Goal: Information Seeking & Learning: Learn about a topic

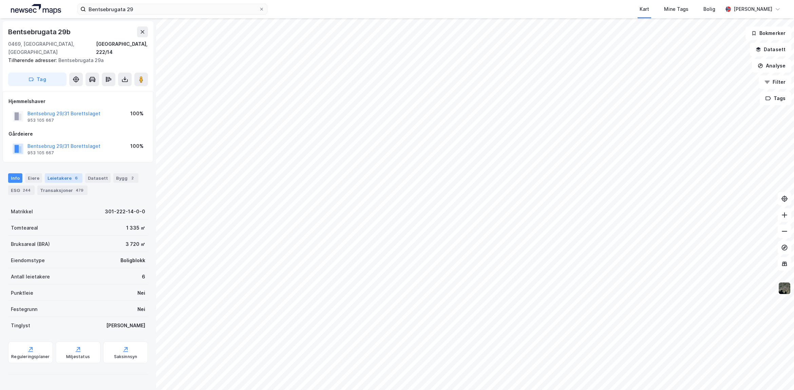
click at [63, 173] on div "Leietakere 6" at bounding box center [64, 178] width 38 height 10
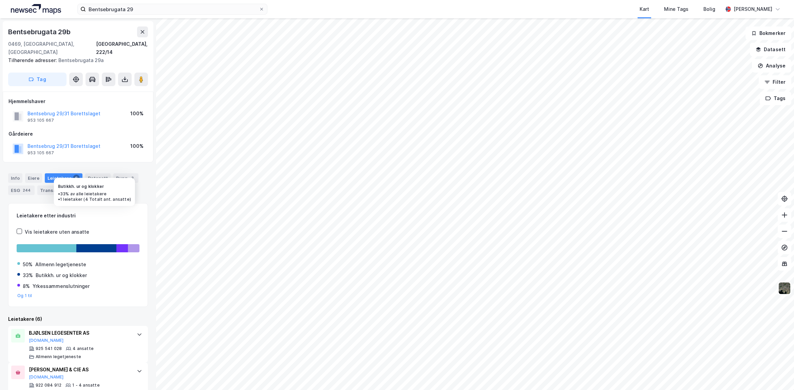
scroll to position [156, 0]
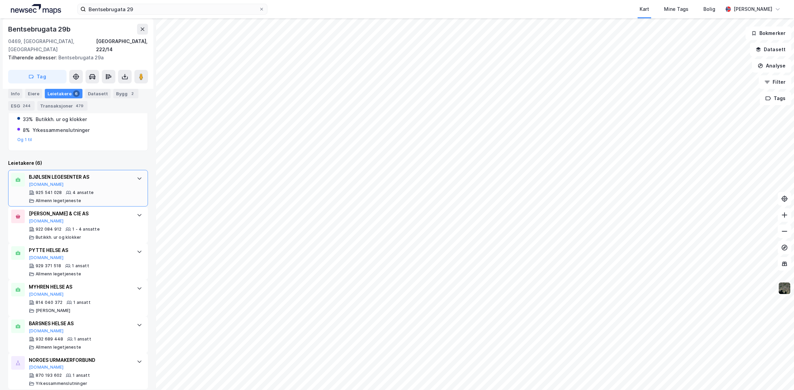
click at [137, 176] on icon at bounding box center [139, 178] width 5 height 5
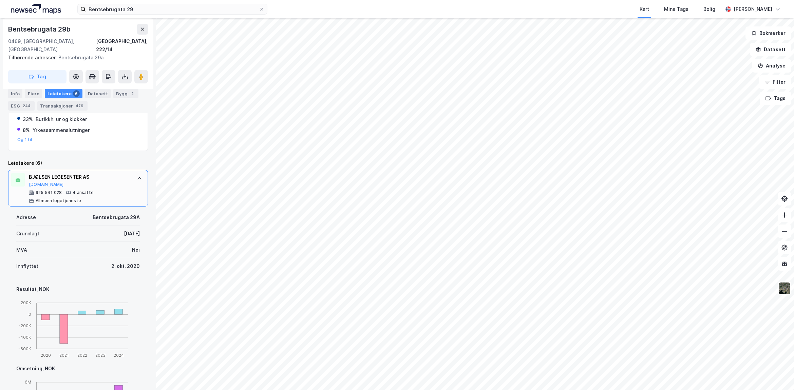
click at [137, 176] on icon at bounding box center [139, 178] width 5 height 5
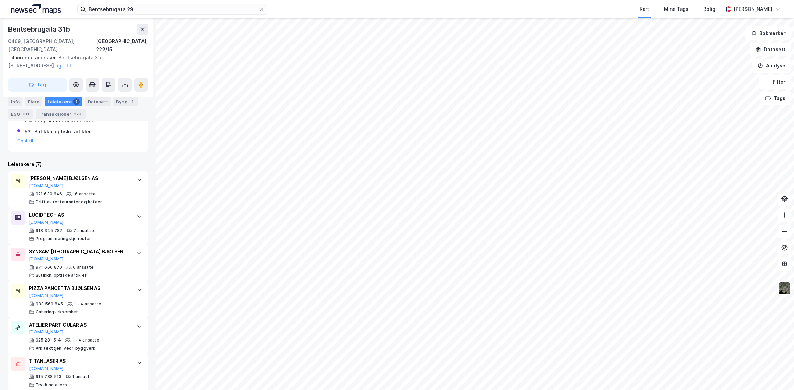
scroll to position [170, 0]
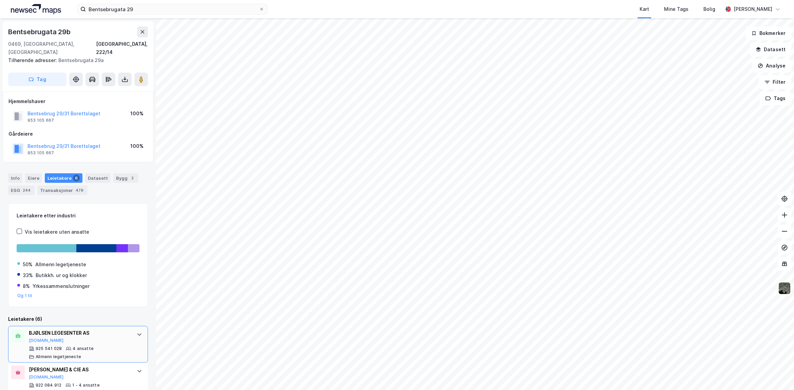
scroll to position [156, 0]
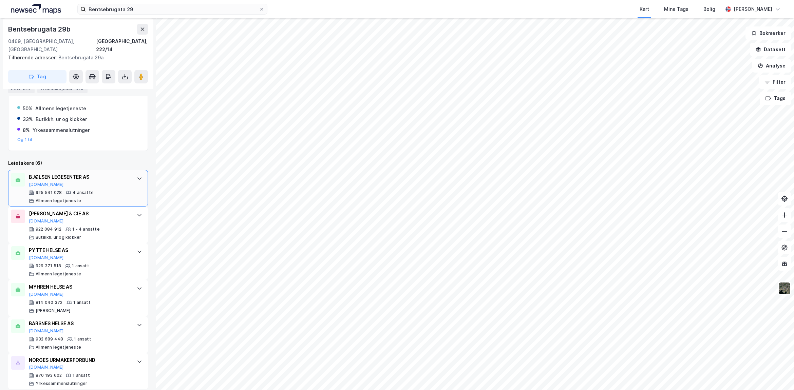
click at [137, 176] on icon at bounding box center [139, 178] width 5 height 5
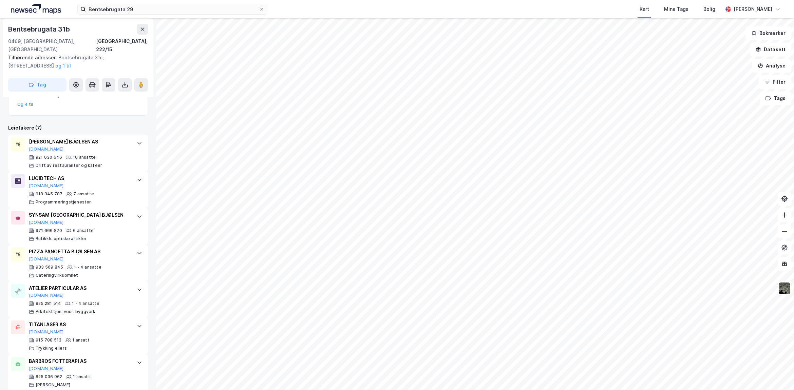
scroll to position [201, 0]
